Goal: Task Accomplishment & Management: Use online tool/utility

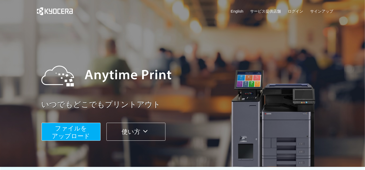
scroll to position [148, 0]
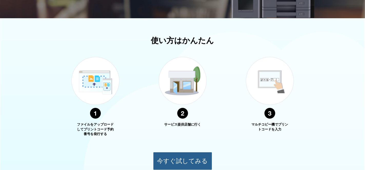
click at [189, 158] on button "今すぐ試してみる" at bounding box center [182, 161] width 59 height 18
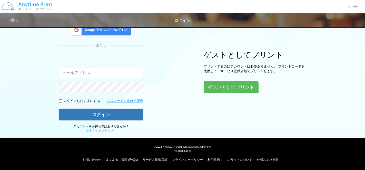
scroll to position [38, 0]
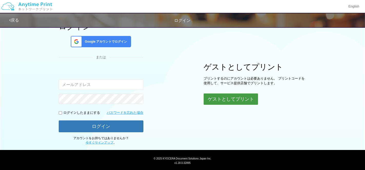
click at [223, 100] on button "ゲストとしてプリント" at bounding box center [231, 98] width 54 height 11
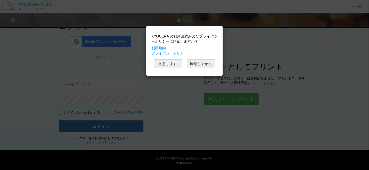
click at [175, 62] on button "同意します" at bounding box center [168, 63] width 28 height 9
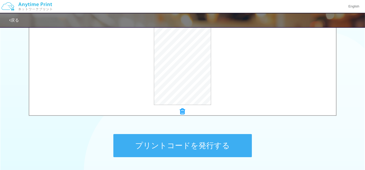
scroll to position [197, 0]
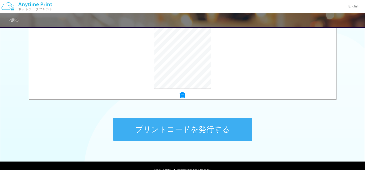
click at [213, 127] on button "プリントコードを発行する" at bounding box center [182, 129] width 138 height 23
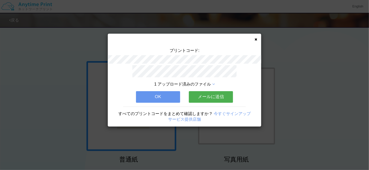
click at [214, 98] on button "メールに送信" at bounding box center [211, 96] width 44 height 11
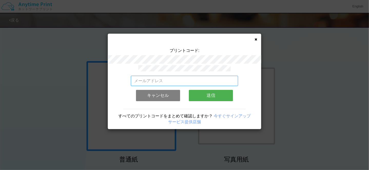
click at [179, 79] on input "email" at bounding box center [184, 81] width 107 height 10
type input "[EMAIL_ADDRESS][DOMAIN_NAME]"
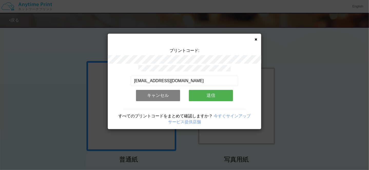
click at [205, 94] on button "送信" at bounding box center [211, 95] width 44 height 11
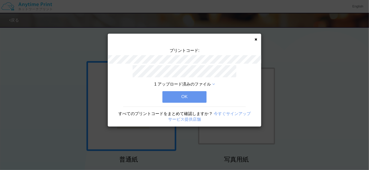
click at [190, 94] on button "OK" at bounding box center [184, 96] width 44 height 11
